Goal: Task Accomplishment & Management: Complete application form

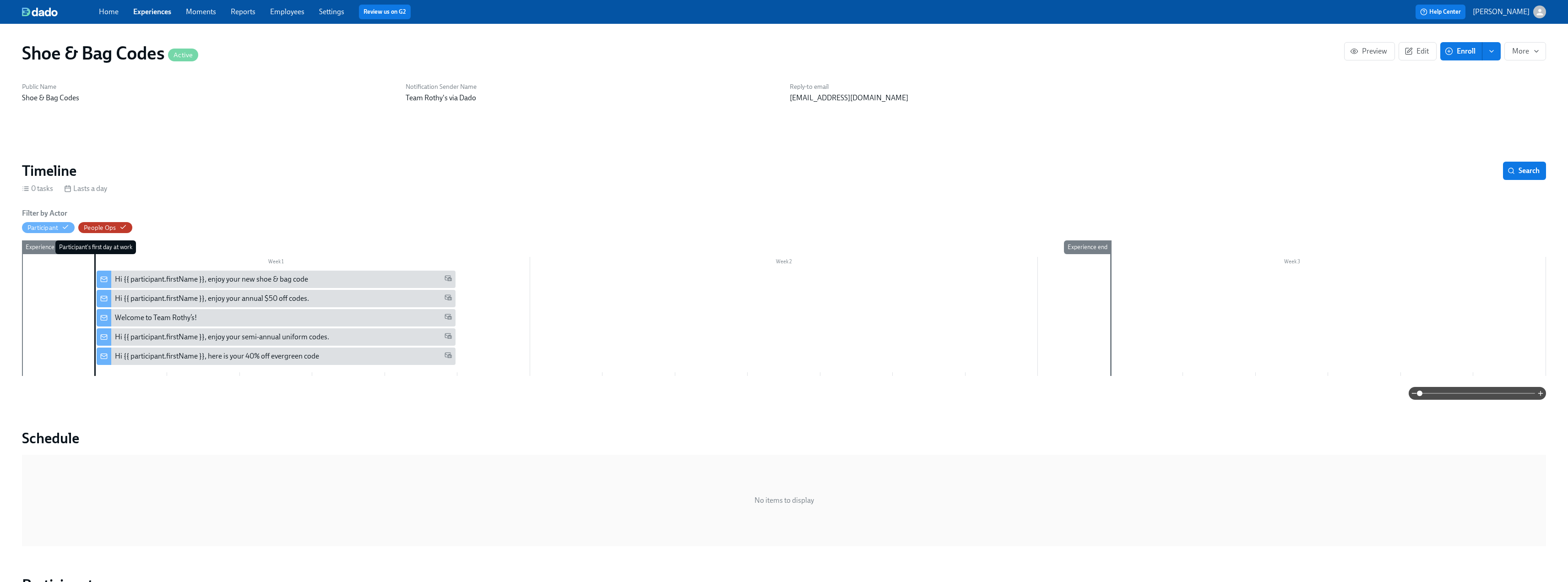
click at [158, 15] on link "Experiences" at bounding box center [152, 12] width 38 height 9
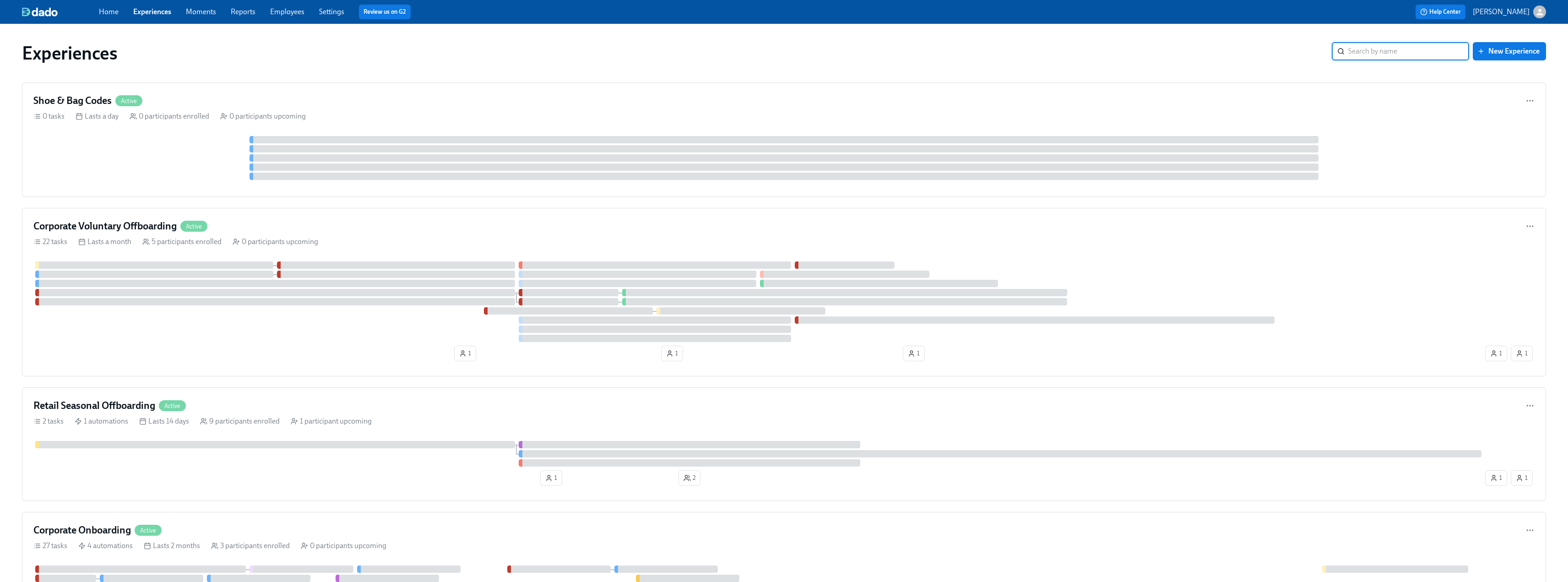
click at [1404, 57] on input "search" at bounding box center [1408, 51] width 121 height 18
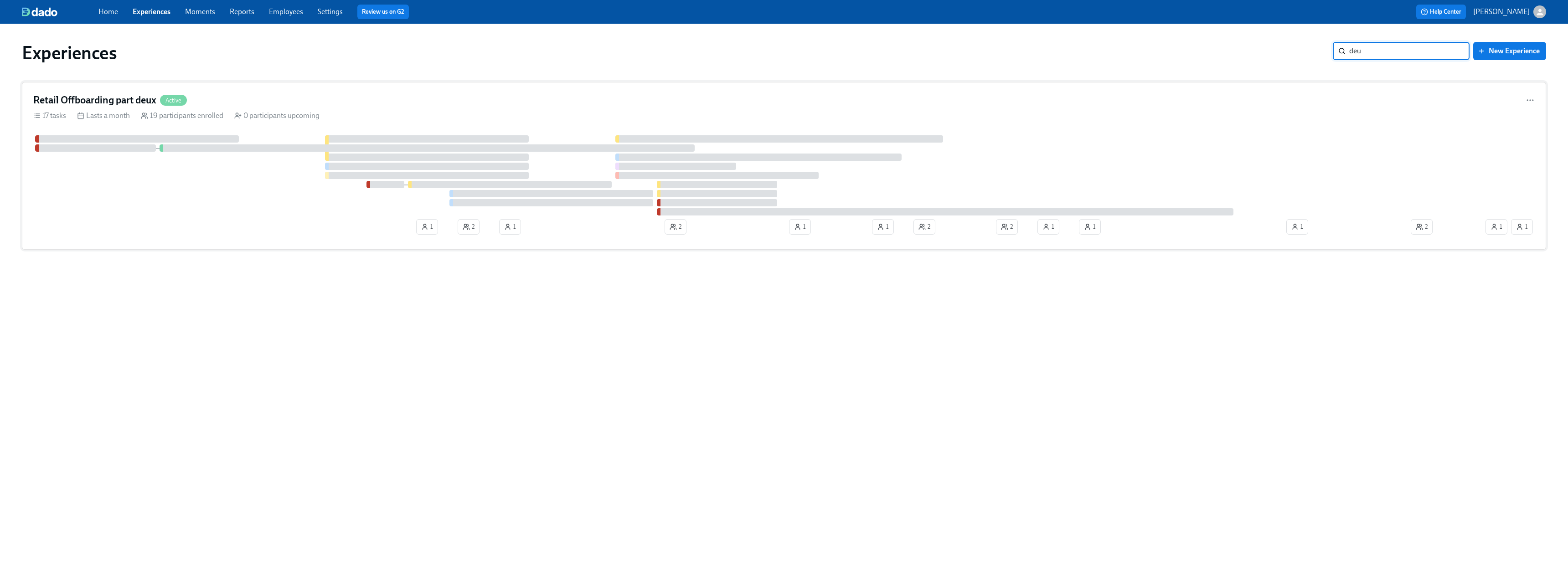
type input "deu"
click at [253, 111] on div "0 participants upcoming" at bounding box center [277, 116] width 85 height 10
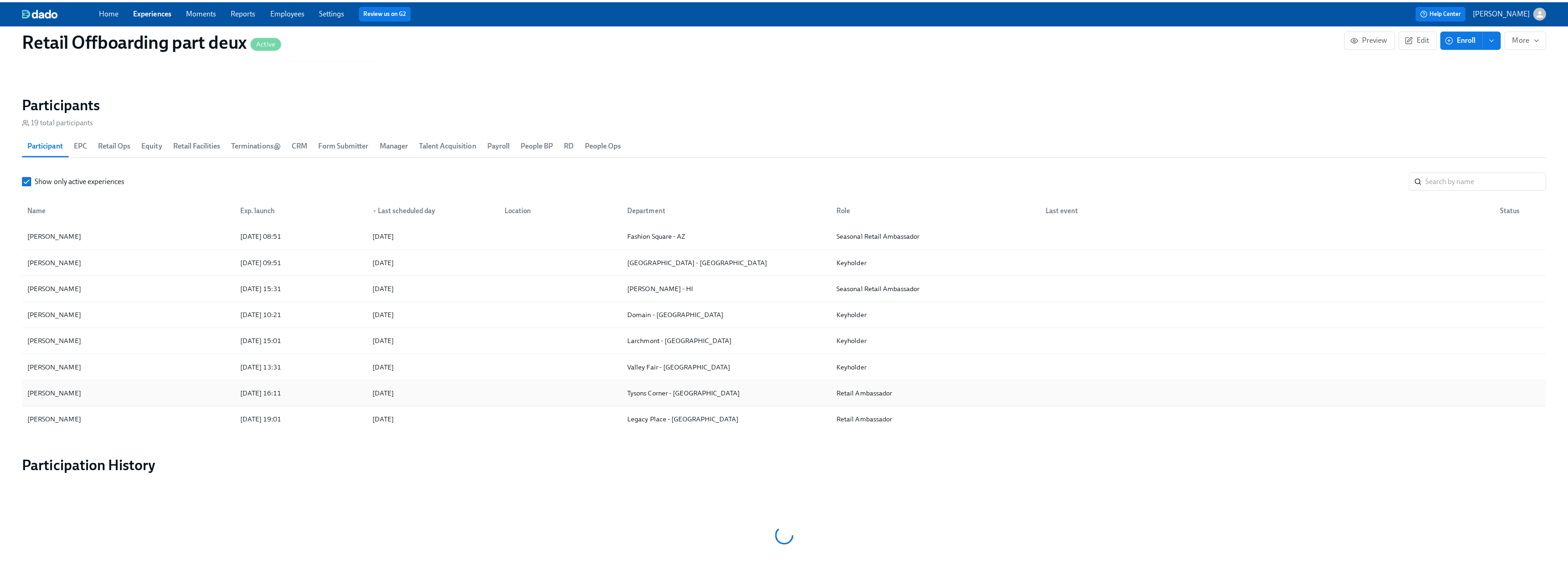
scroll to position [729, 0]
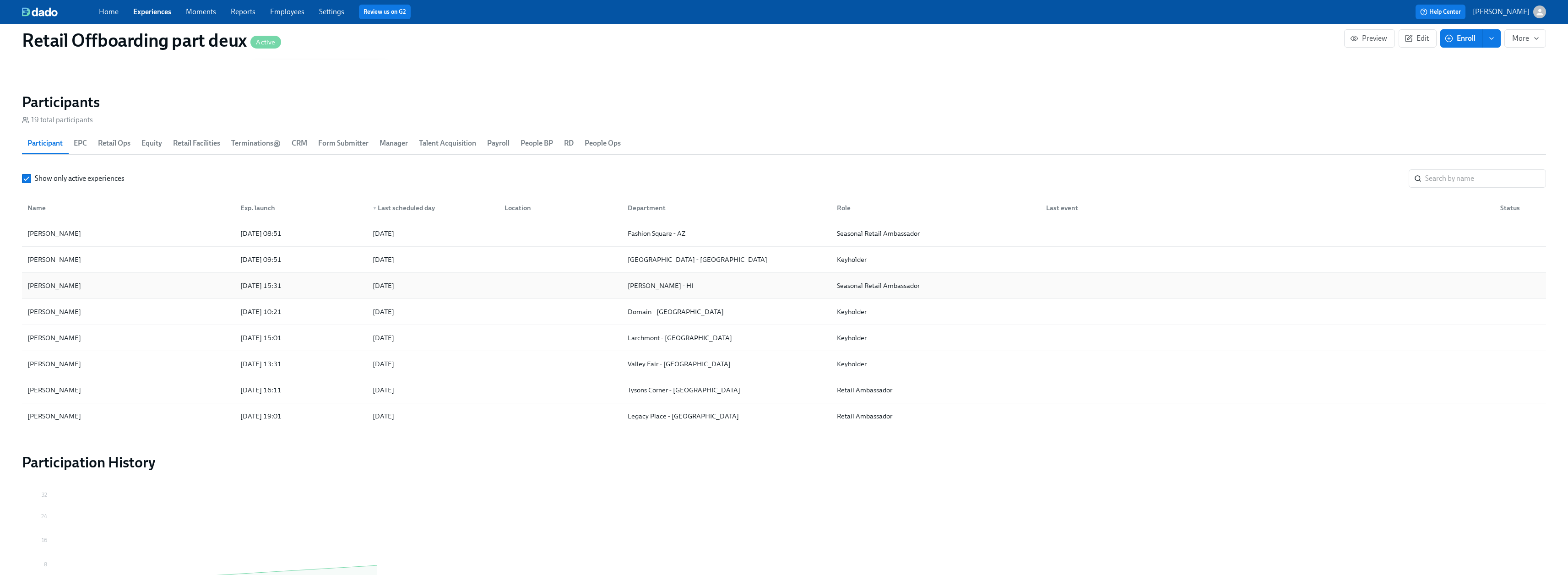
click at [54, 285] on div "[PERSON_NAME]" at bounding box center [54, 285] width 61 height 11
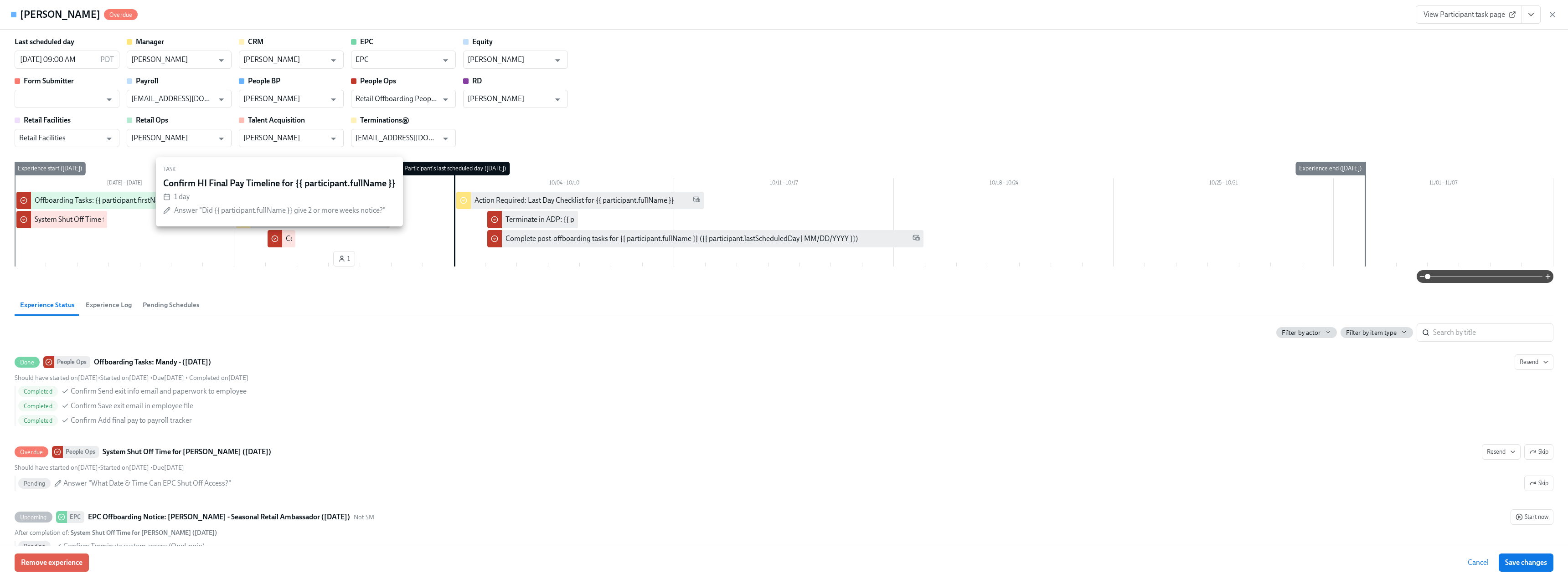
click at [286, 240] on div "Confirm HI Final Pay Timeline for {{ participant.fullName }}" at bounding box center [378, 238] width 184 height 10
click at [1525, 12] on button "View task page" at bounding box center [1531, 15] width 19 height 18
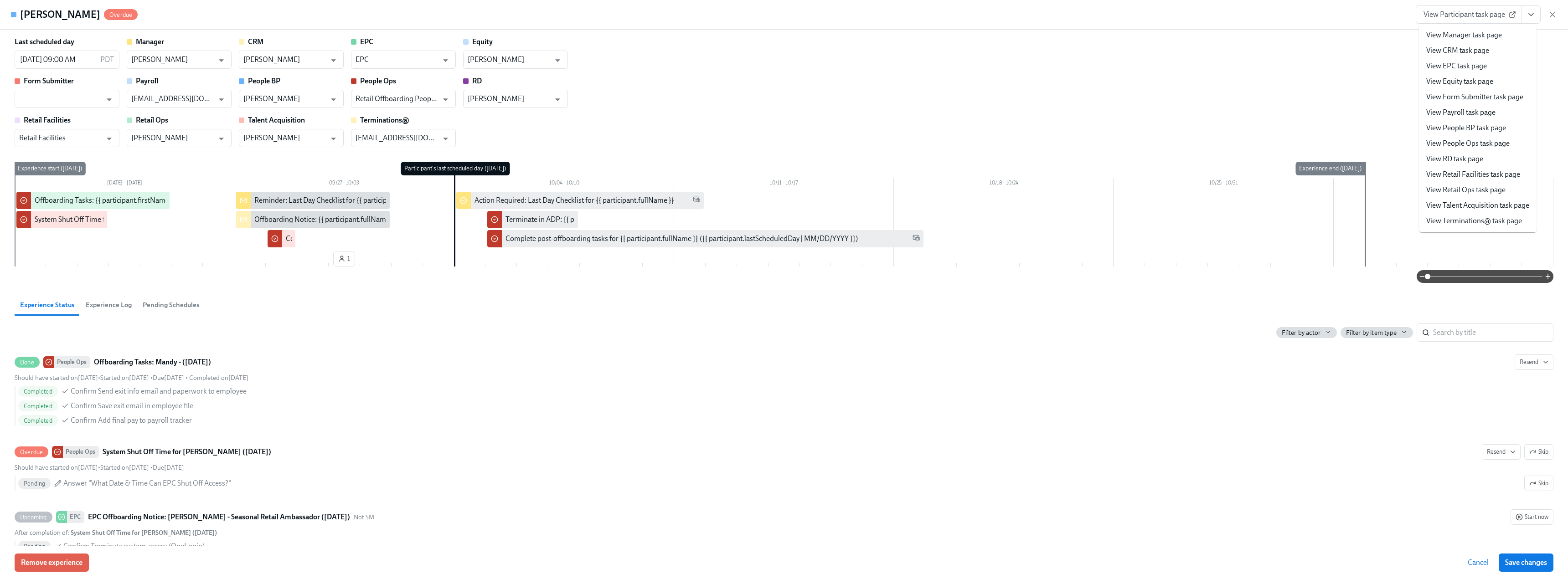
click at [1474, 144] on link "View People Ops task page" at bounding box center [1468, 144] width 83 height 10
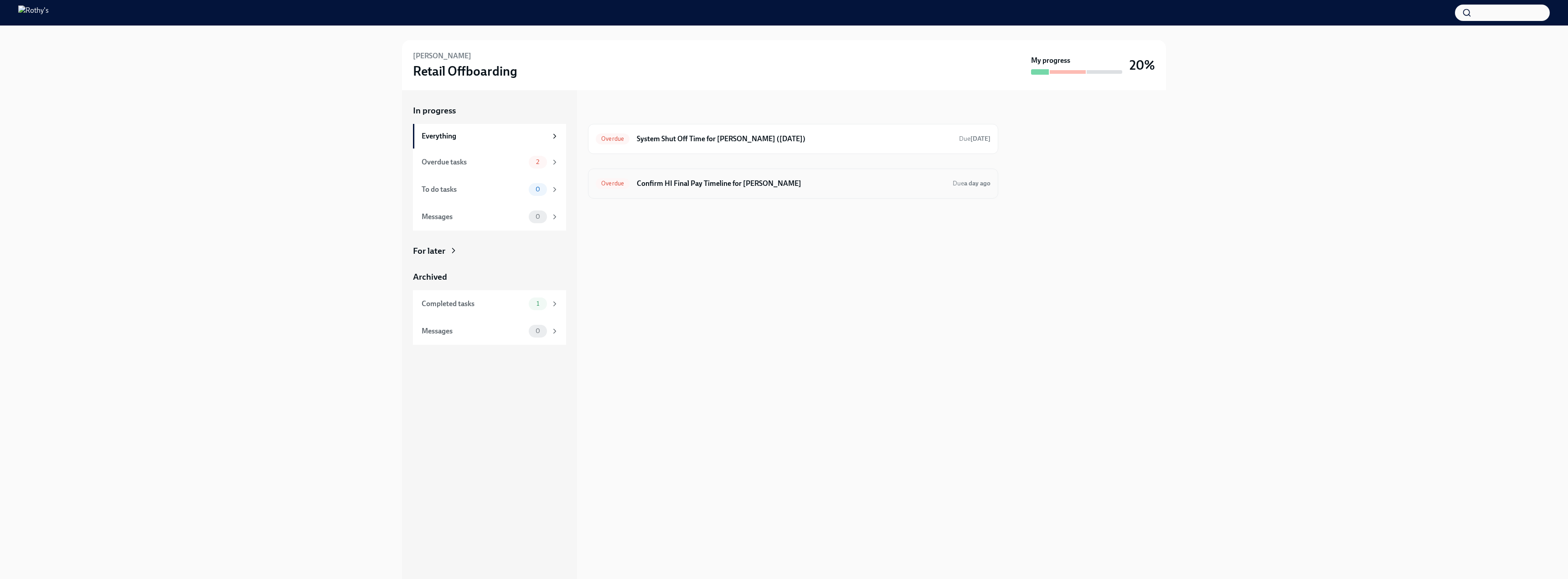
click at [747, 184] on h6 "Confirm HI Final Pay Timeline for [PERSON_NAME]" at bounding box center [791, 184] width 309 height 10
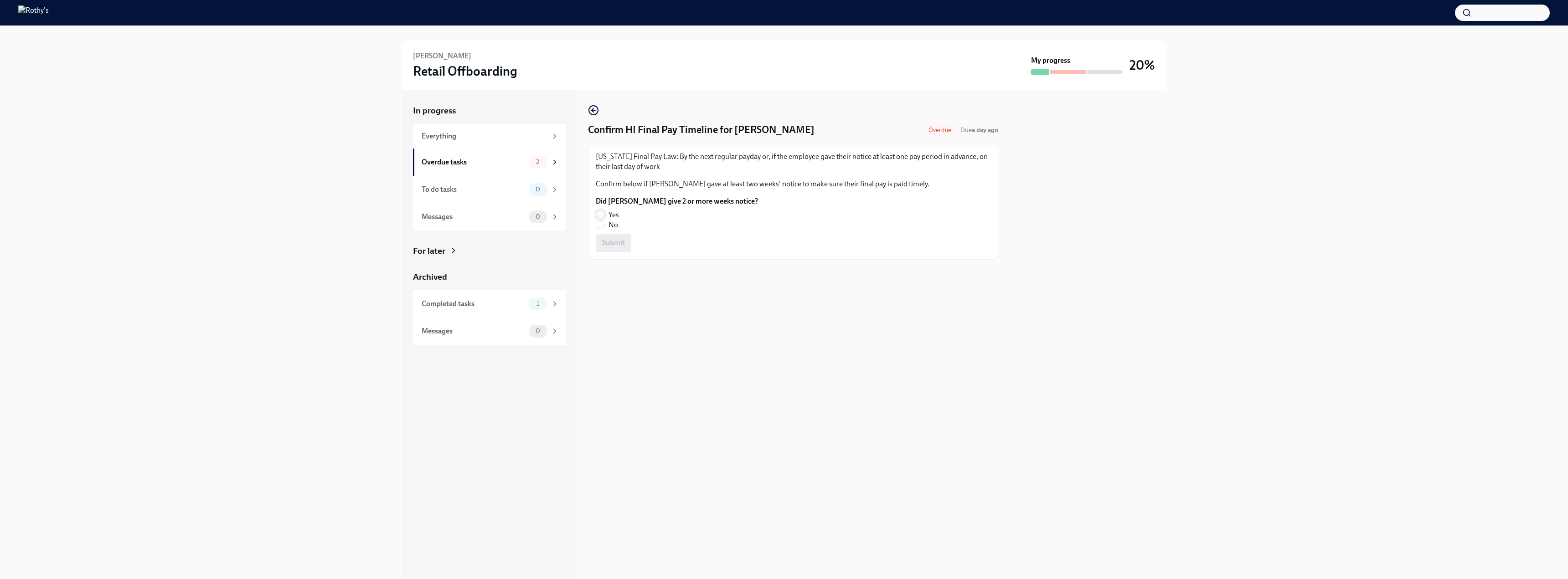
click at [603, 213] on input "Yes" at bounding box center [600, 214] width 8 height 8
radio input "true"
click at [620, 245] on span "Submit" at bounding box center [613, 243] width 23 height 9
click at [505, 162] on div "Overdue tasks" at bounding box center [474, 162] width 103 height 10
